Goal: Task Accomplishment & Management: Manage account settings

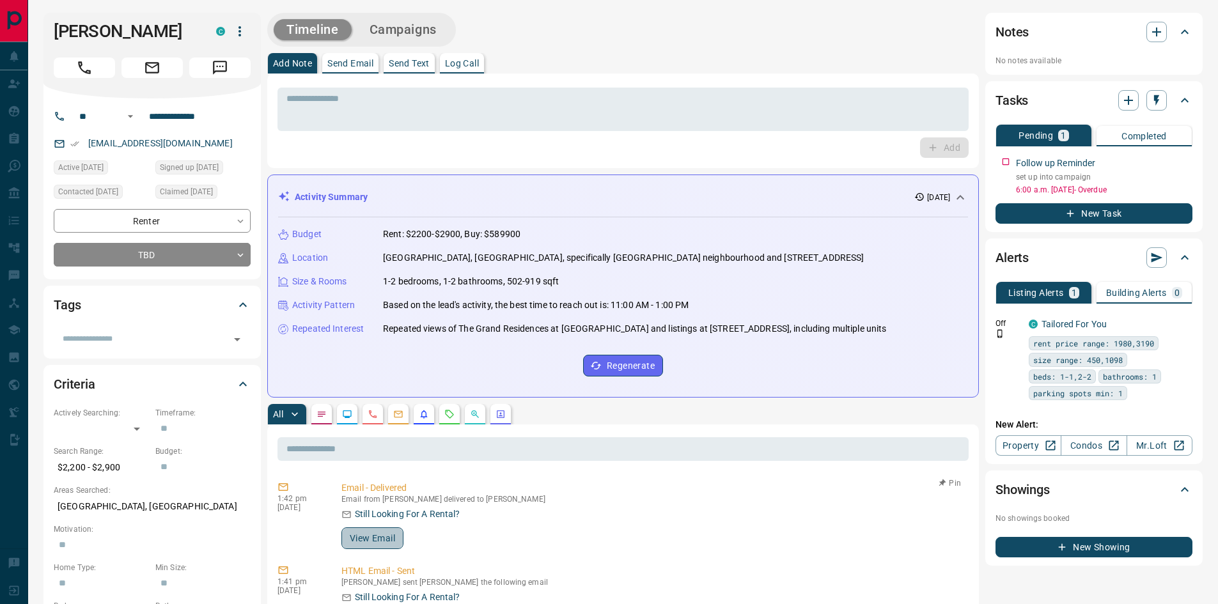
click at [379, 537] on button "View Email" at bounding box center [372, 539] width 62 height 22
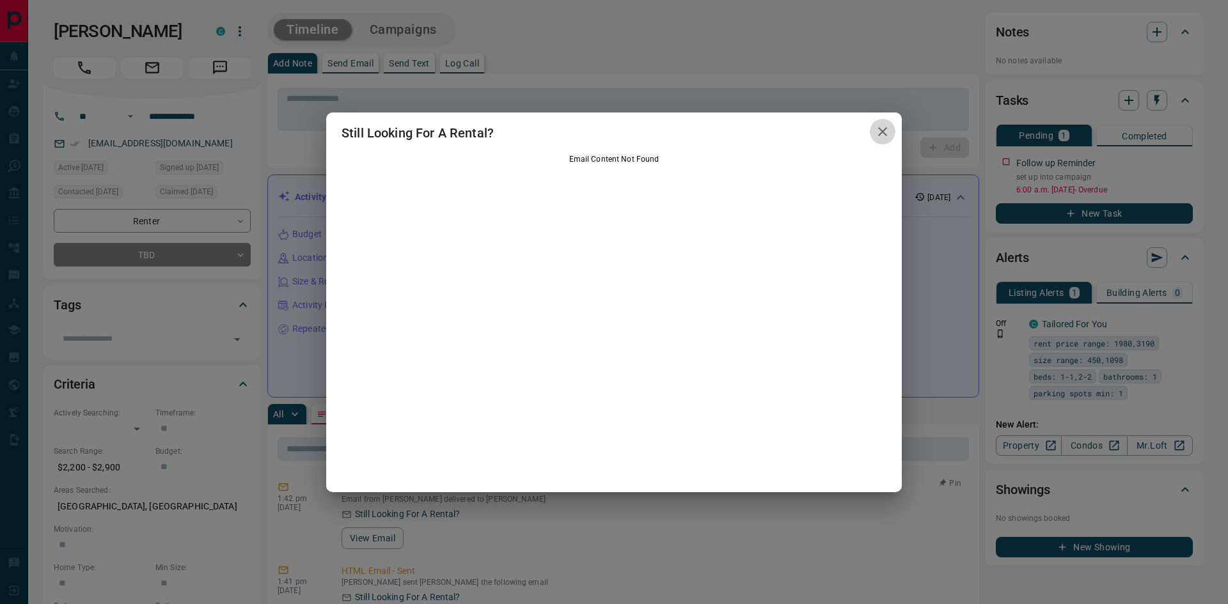
click at [884, 134] on icon "button" at bounding box center [882, 131] width 9 height 9
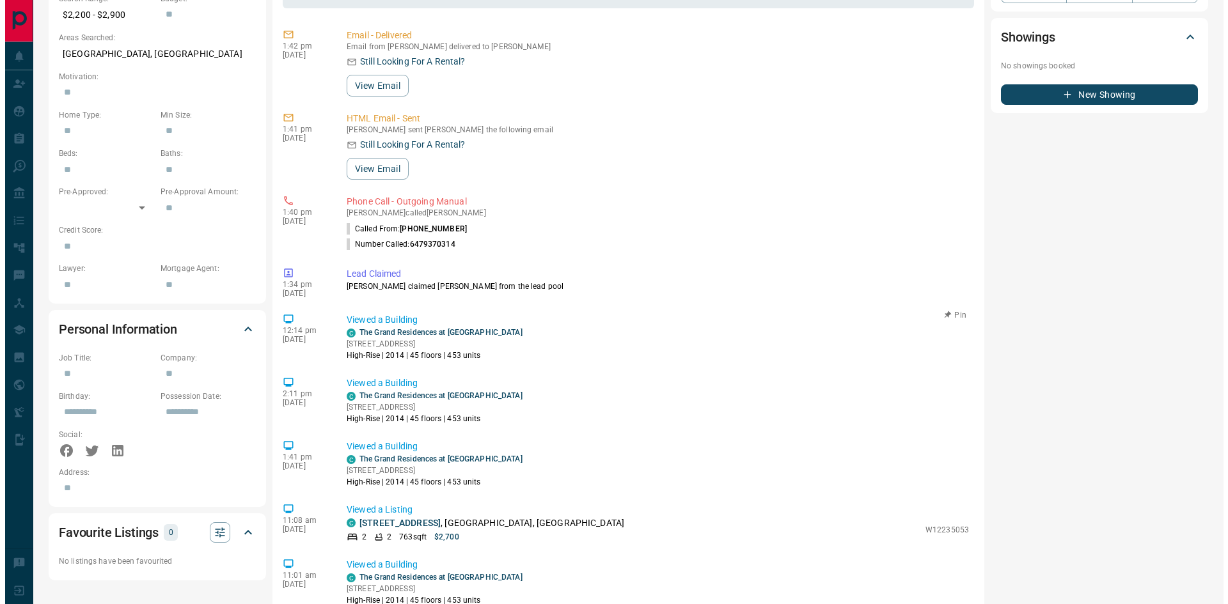
scroll to position [448, 0]
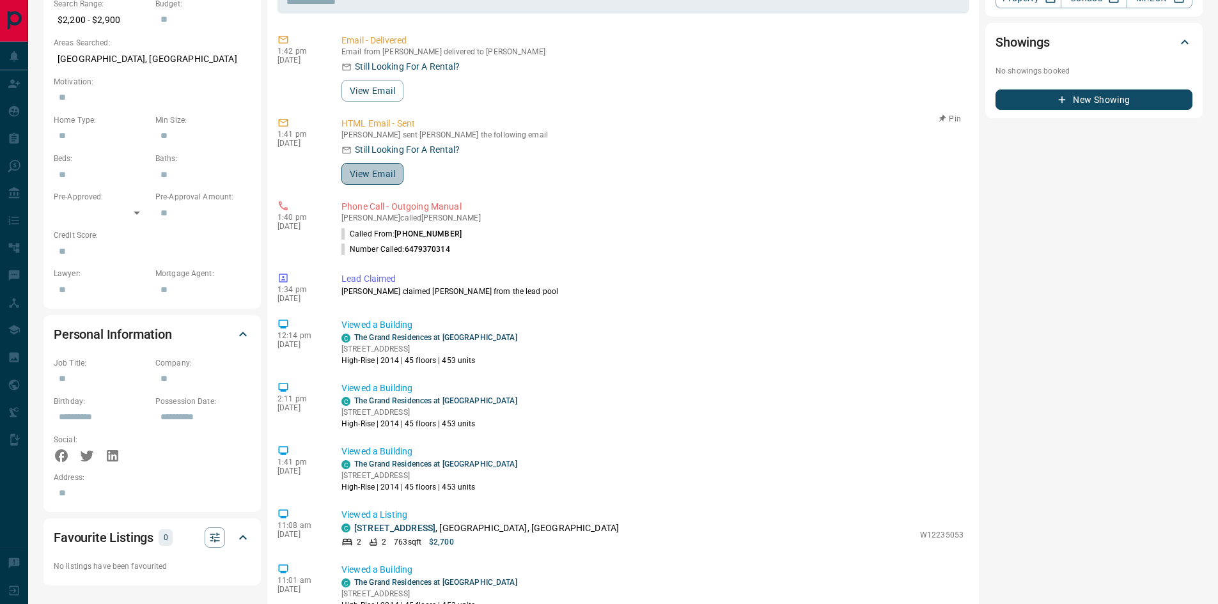
click at [370, 178] on button "View Email" at bounding box center [372, 174] width 62 height 22
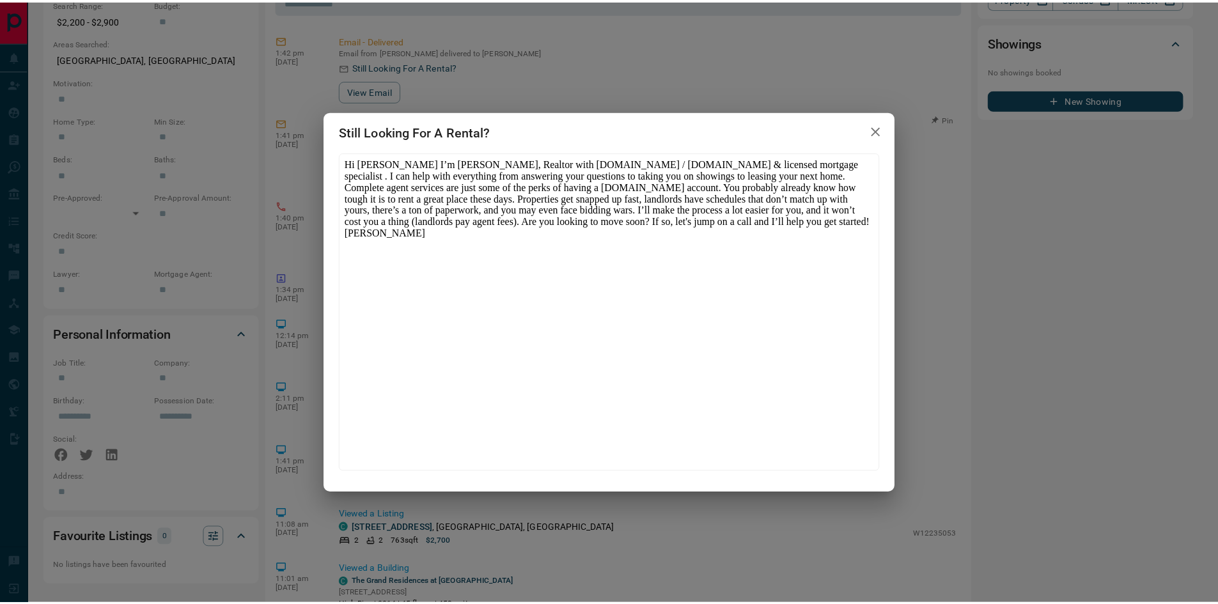
scroll to position [0, 0]
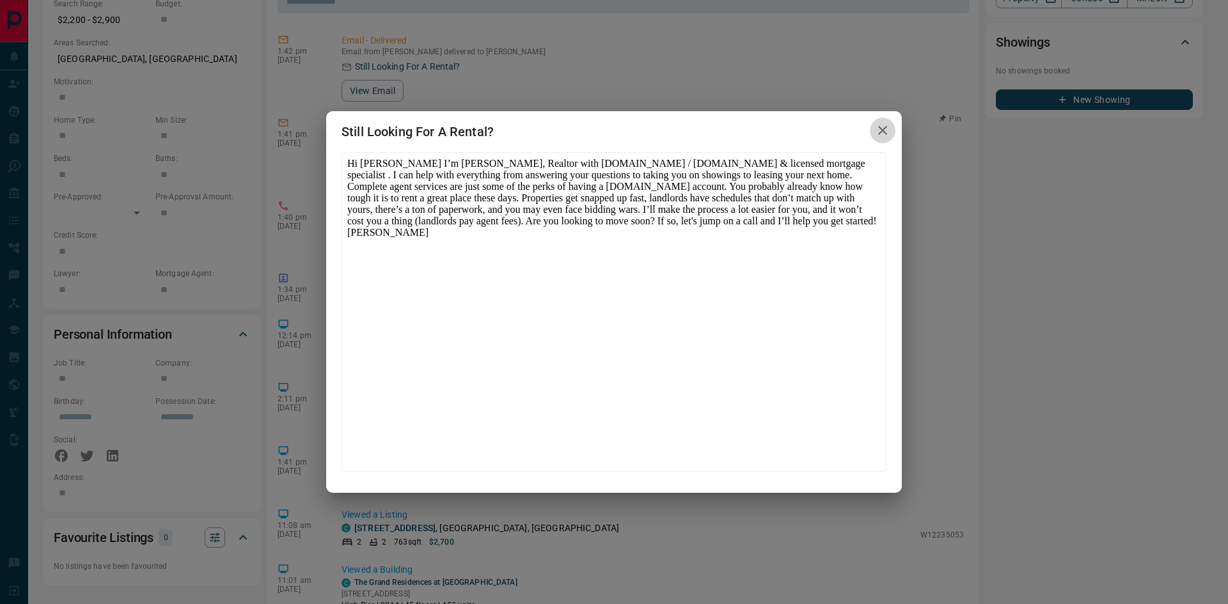
drag, startPoint x: 884, startPoint y: 136, endPoint x: 318, endPoint y: 38, distance: 574.3
click at [884, 136] on icon "button" at bounding box center [882, 130] width 15 height 15
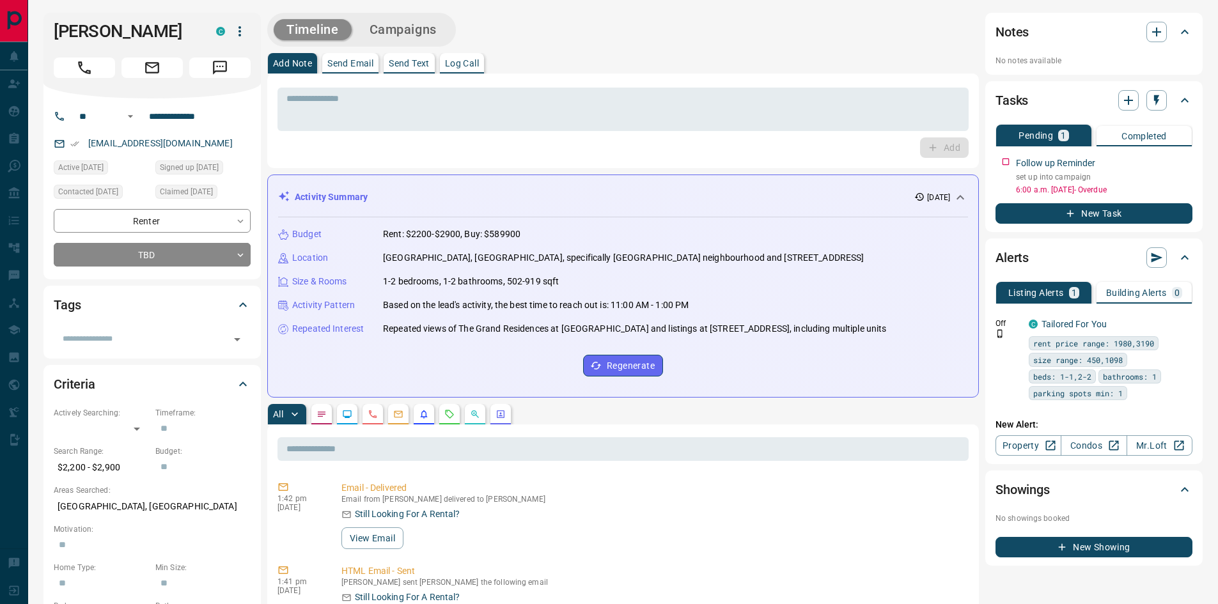
click at [386, 16] on div "Timeline Campaigns" at bounding box center [361, 30] width 189 height 34
click at [388, 35] on button "Campaigns" at bounding box center [403, 29] width 93 height 21
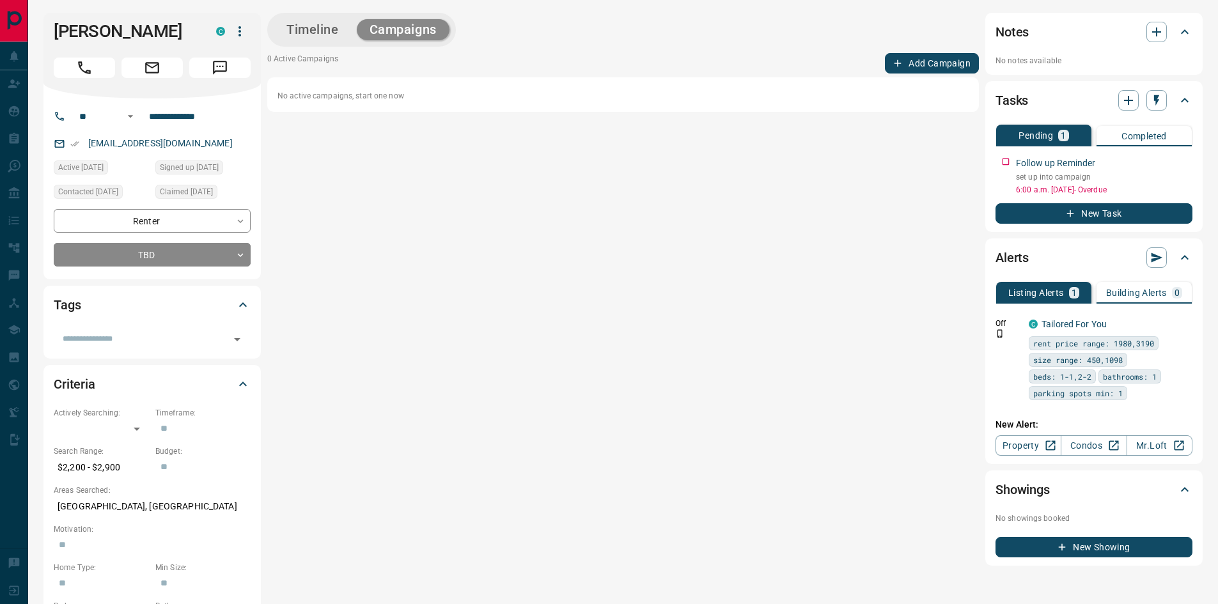
click at [274, 31] on button "Timeline" at bounding box center [313, 29] width 78 height 21
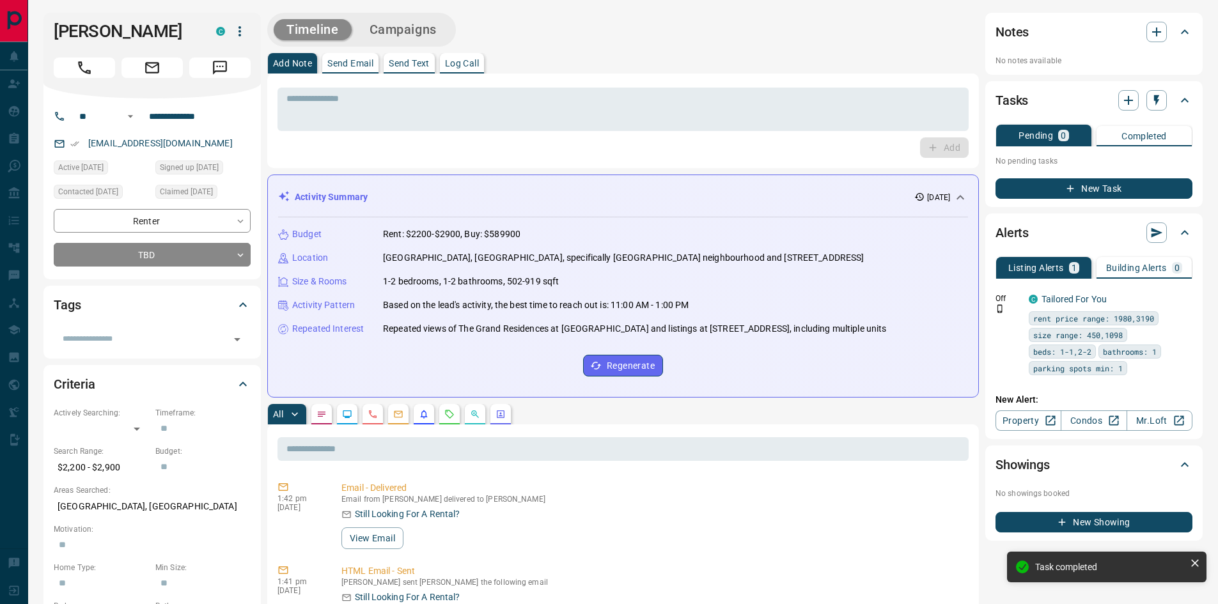
click at [455, 74] on div "* ​ Add" at bounding box center [623, 121] width 712 height 95
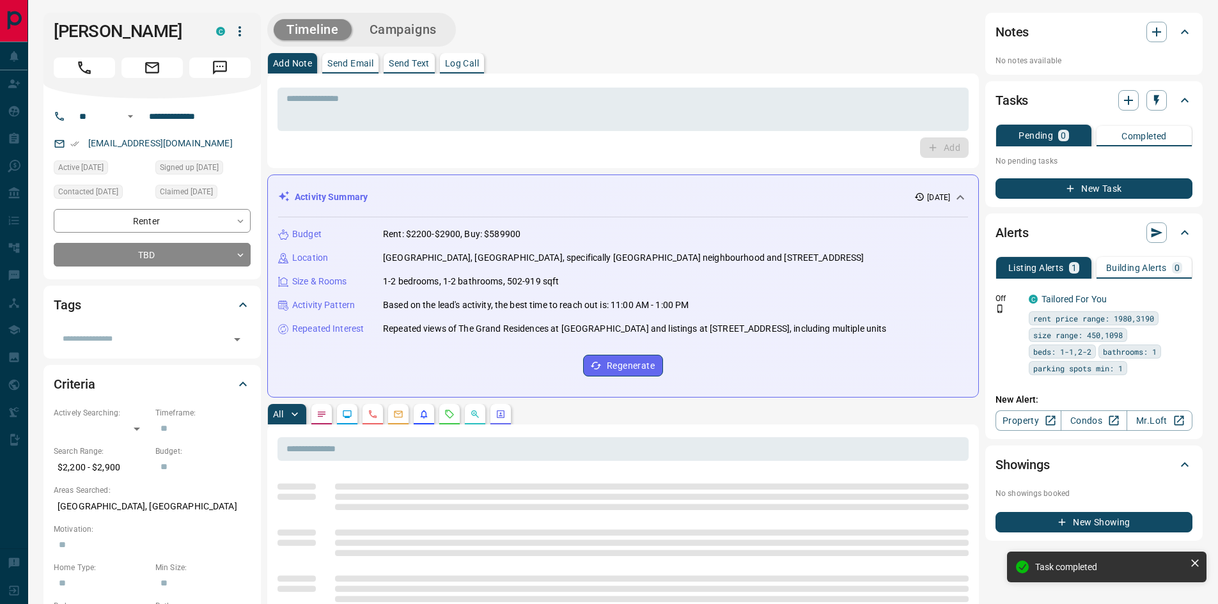
click at [460, 62] on p "Log Call" at bounding box center [462, 63] width 34 height 9
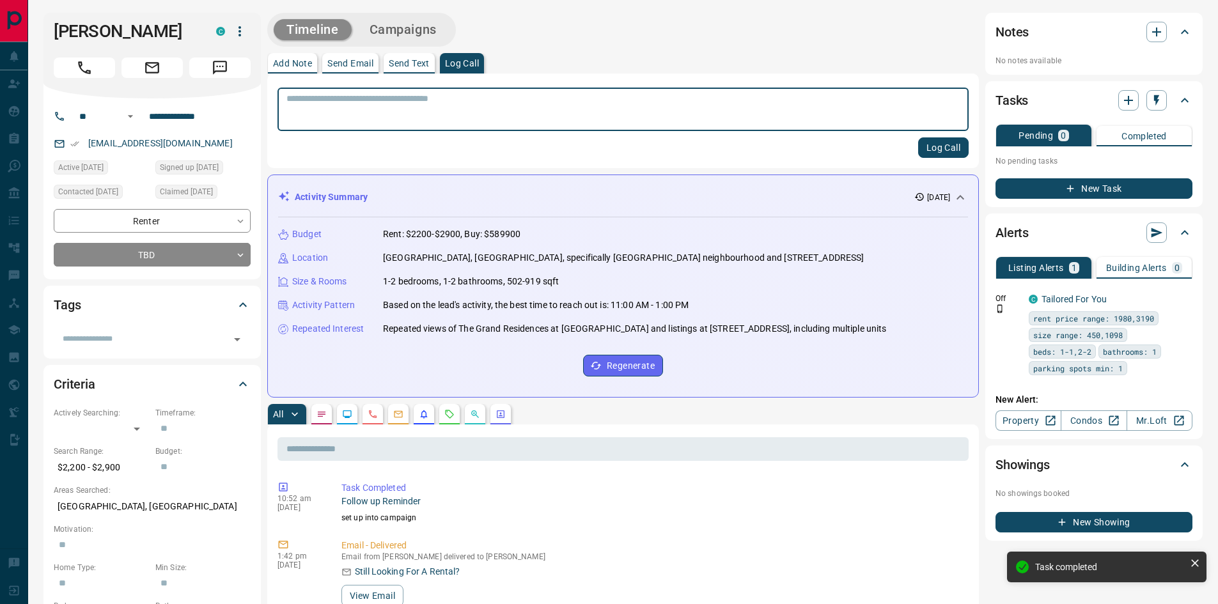
click at [447, 100] on textarea at bounding box center [622, 109] width 673 height 33
click at [329, 109] on textarea at bounding box center [622, 109] width 673 height 33
click at [369, 104] on textarea at bounding box center [622, 109] width 673 height 33
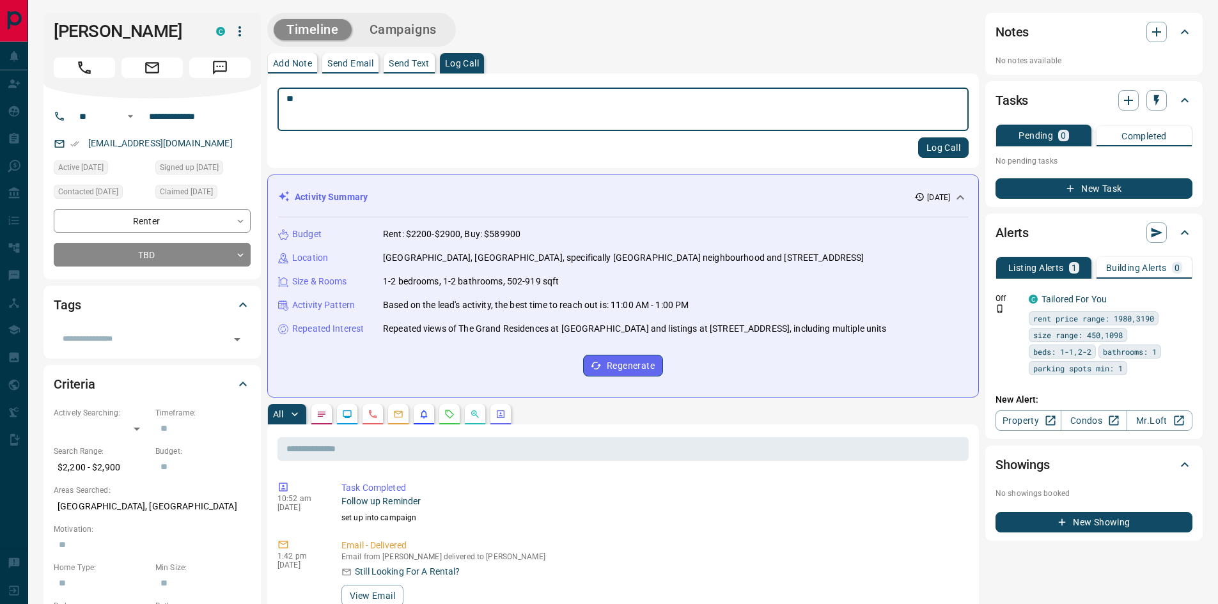
type textarea "*"
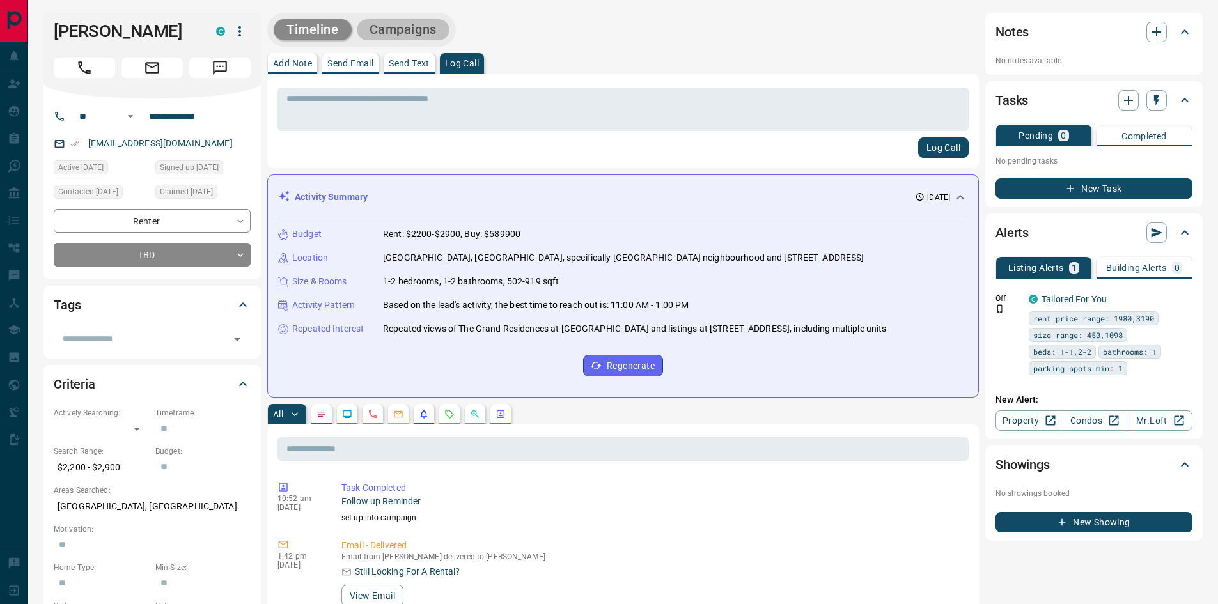
click at [414, 31] on button "Campaigns" at bounding box center [403, 29] width 93 height 21
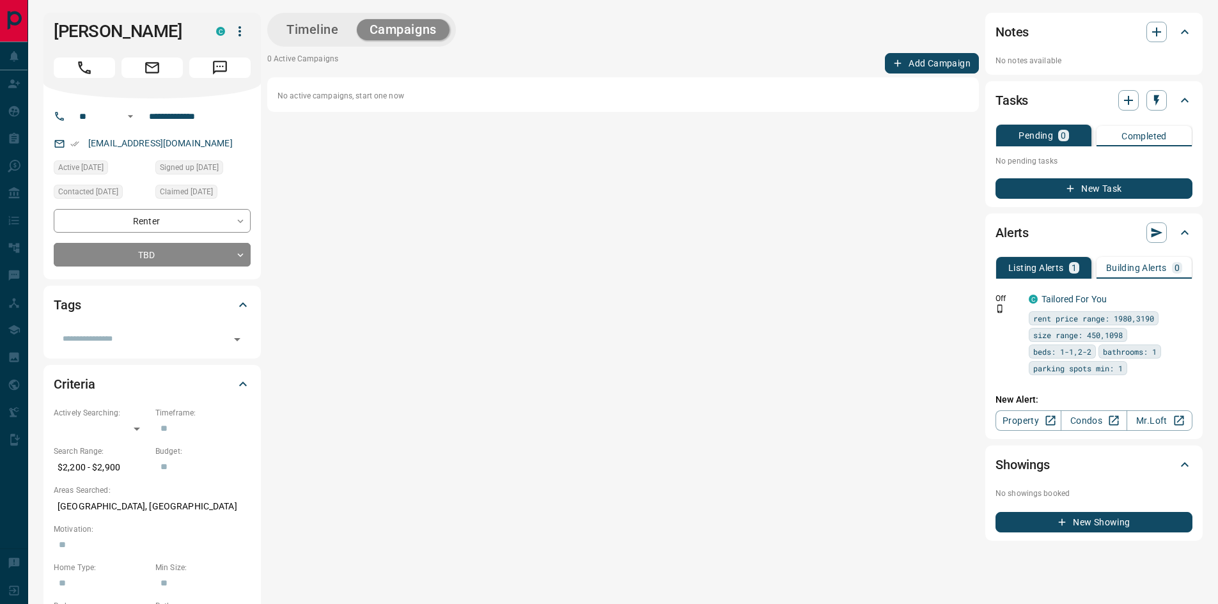
click at [962, 55] on button "Add Campaign" at bounding box center [932, 63] width 94 height 20
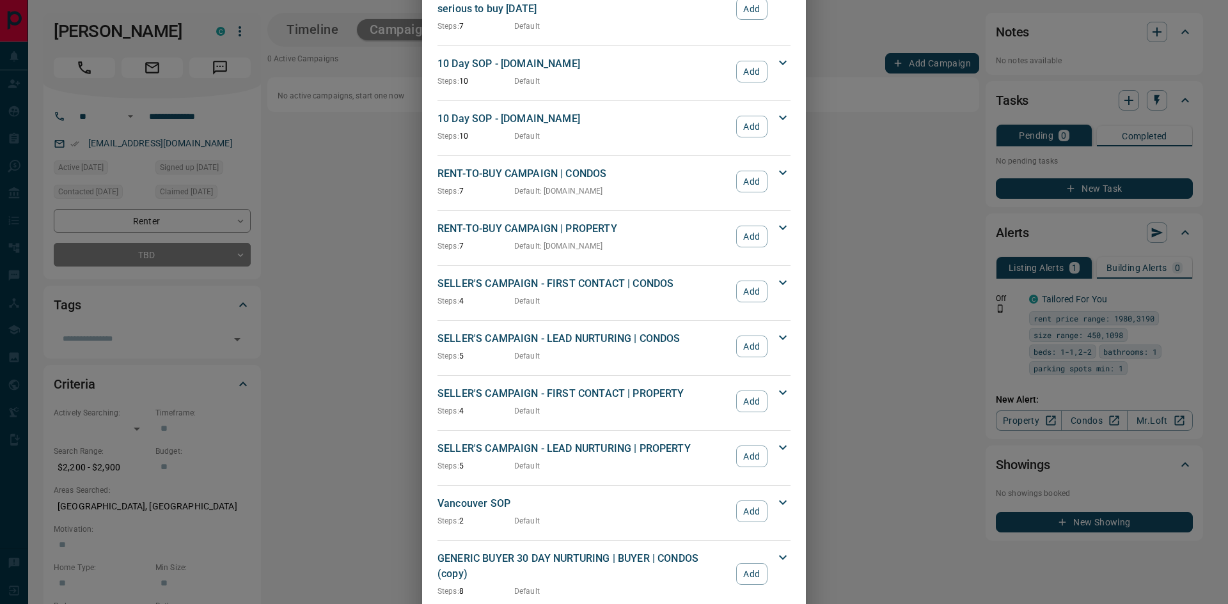
scroll to position [1104, 0]
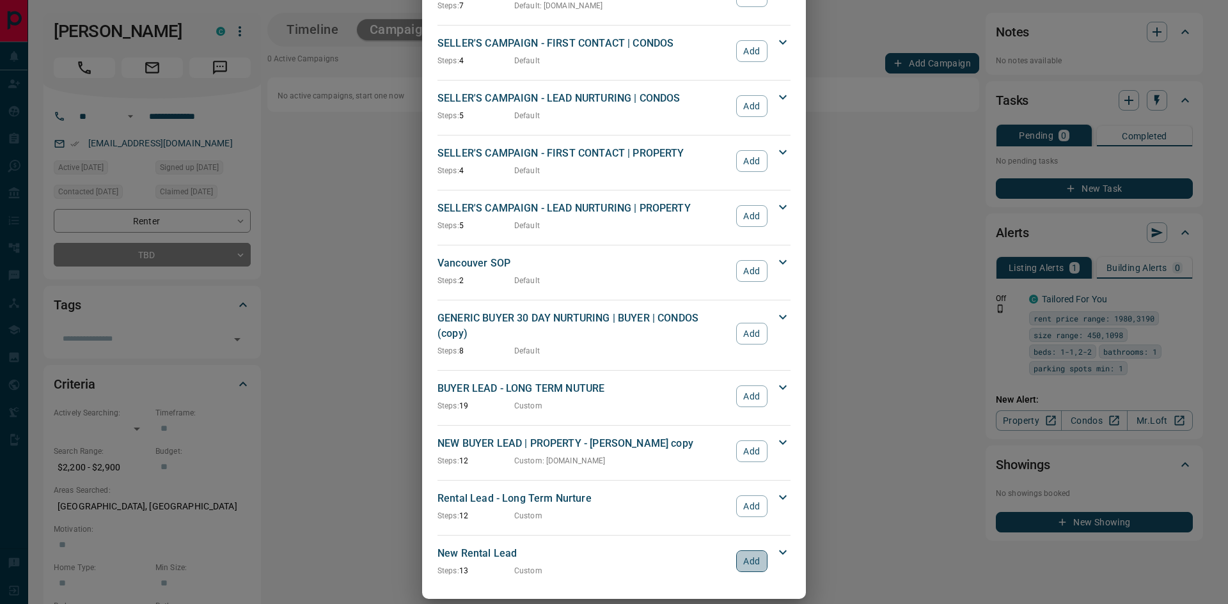
click at [737, 551] on button "Add" at bounding box center [751, 562] width 31 height 22
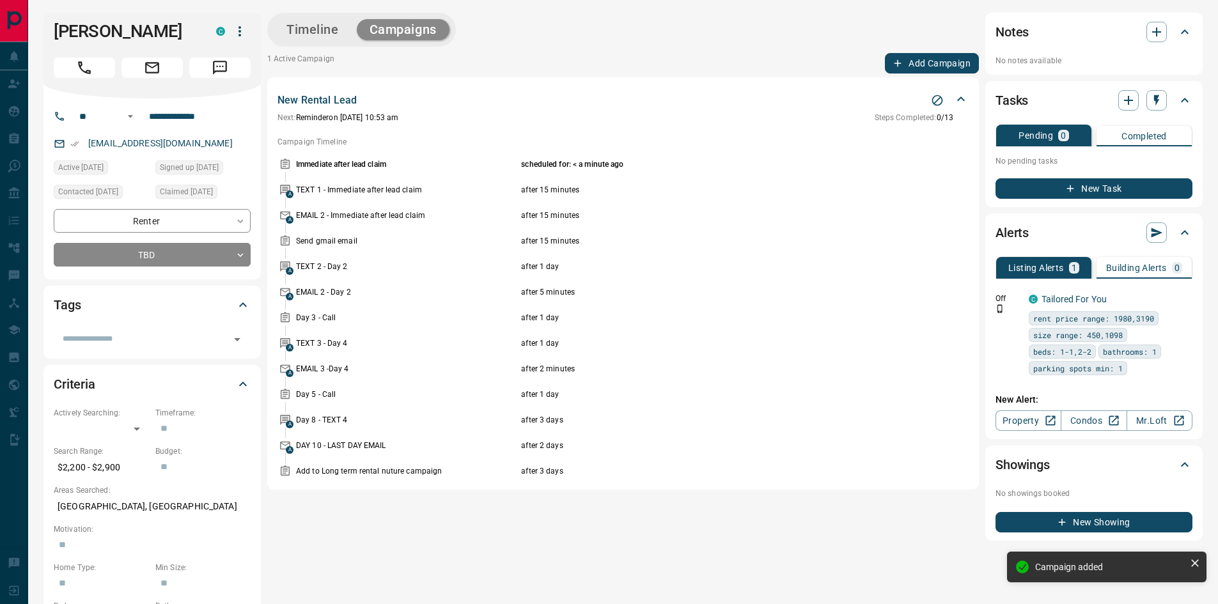
click at [300, 24] on button "Timeline" at bounding box center [313, 29] width 78 height 21
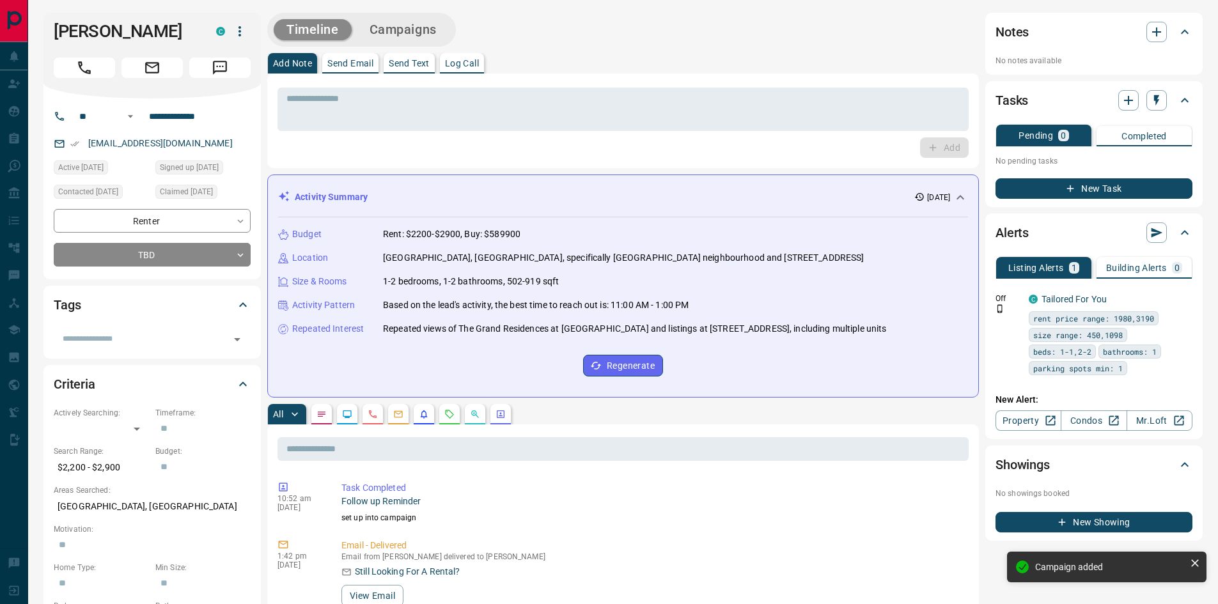
click at [419, 33] on button "Campaigns" at bounding box center [403, 29] width 93 height 21
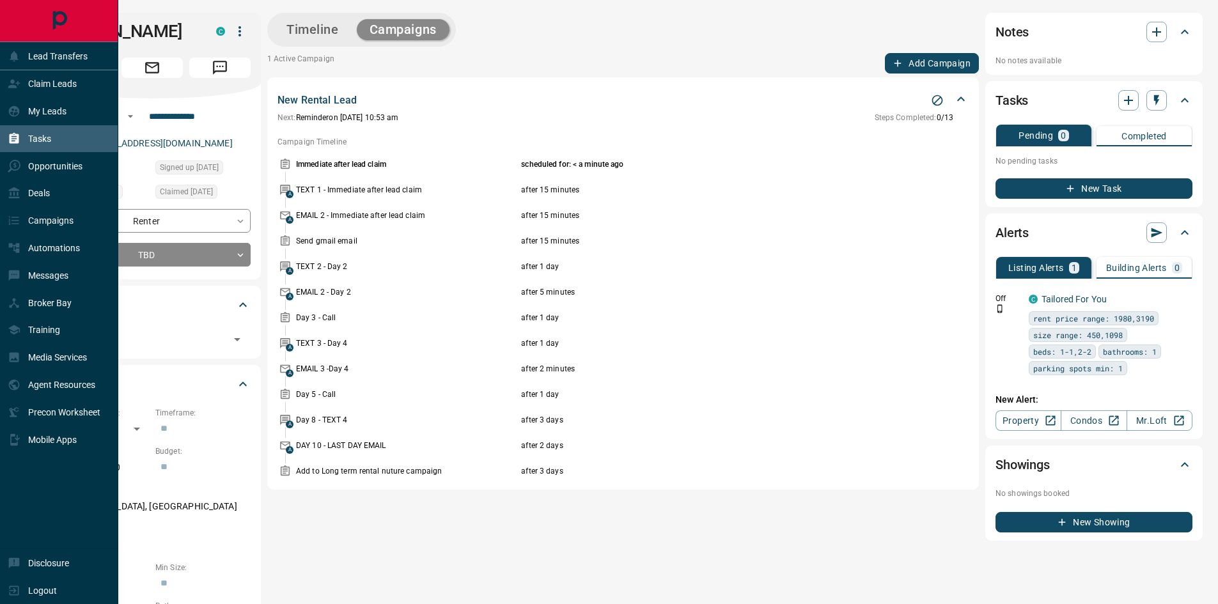
click at [23, 140] on div "Tasks" at bounding box center [29, 139] width 43 height 21
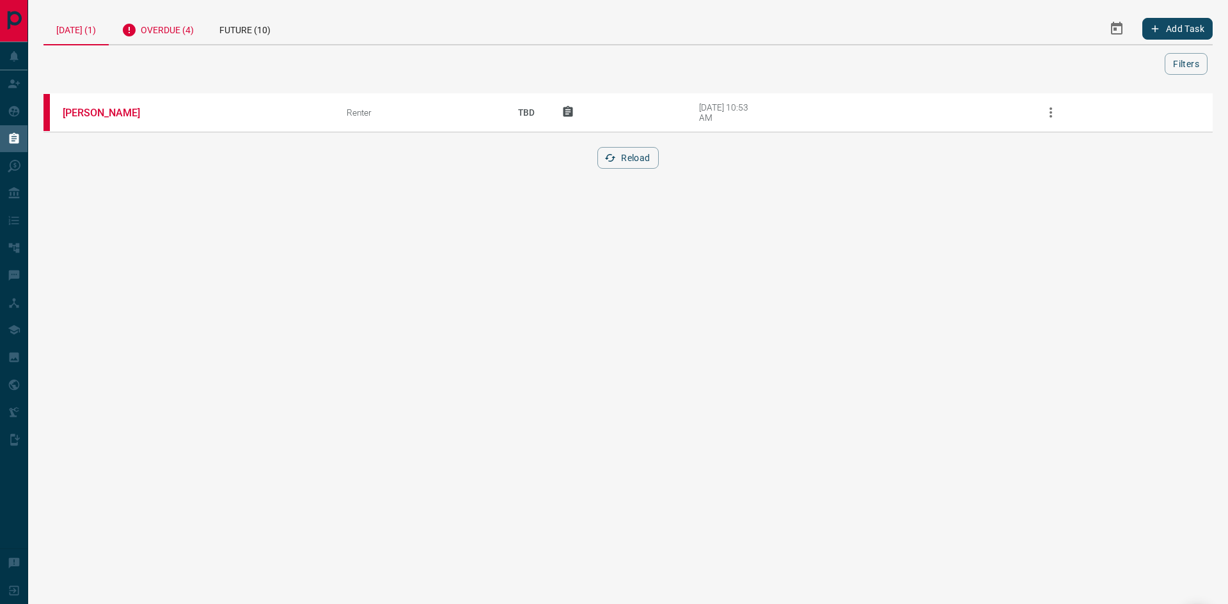
click at [155, 29] on div "Overdue (4)" at bounding box center [158, 28] width 98 height 31
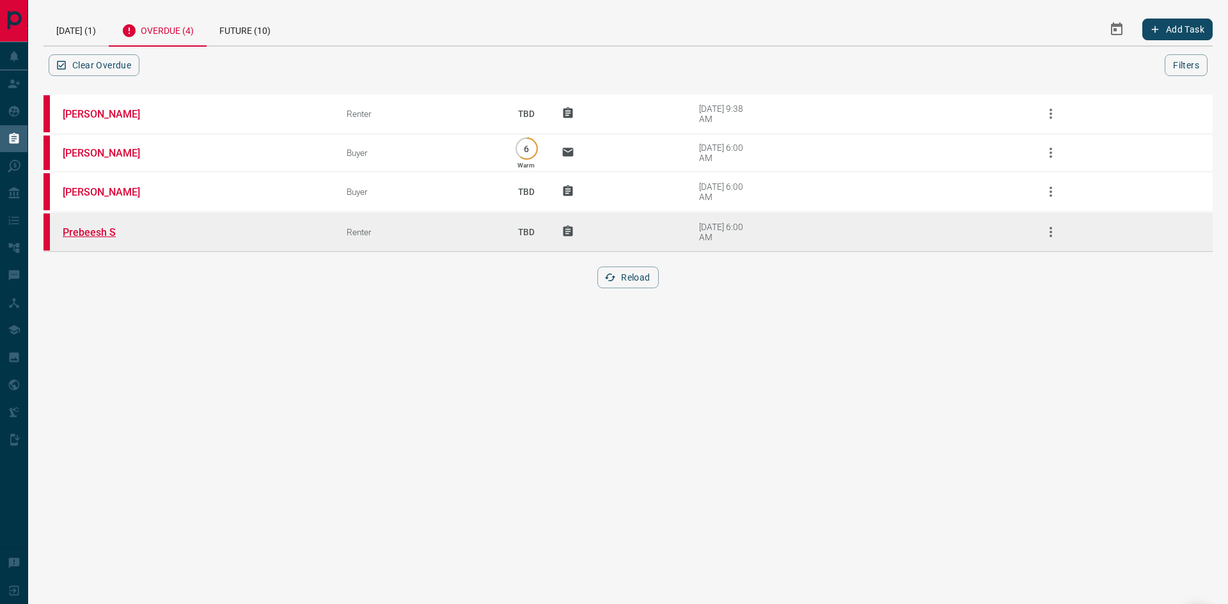
click at [86, 232] on link "Prebeesh S" at bounding box center [111, 232] width 96 height 12
